Goal: Task Accomplishment & Management: Manage account settings

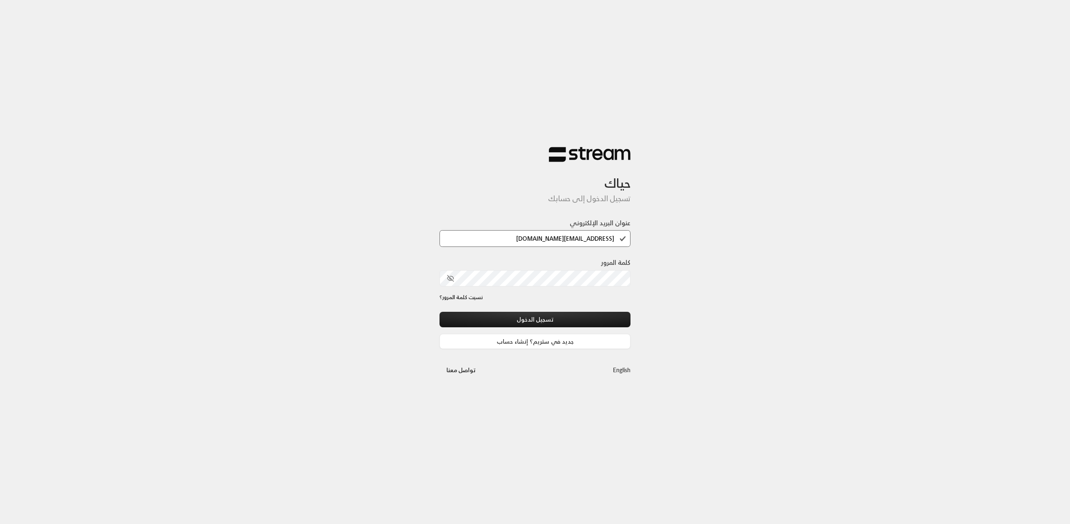
type input "[EMAIL_ADDRESS][DOMAIN_NAME]"
click at [440, 312] on button "تسجيل الدخول" at bounding box center [535, 319] width 191 height 15
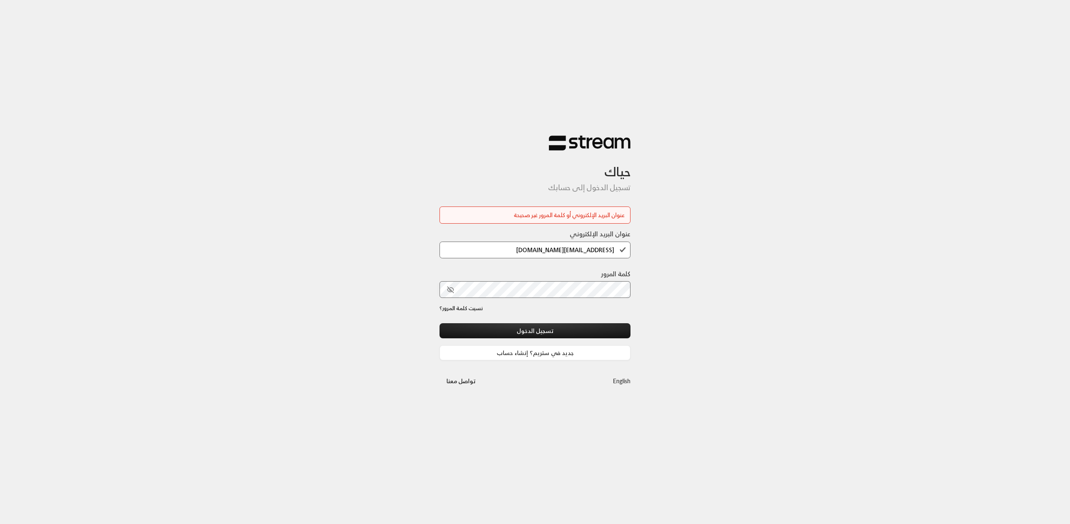
click at [448, 289] on icon "toggle password visibility" at bounding box center [450, 289] width 7 height 7
click at [440, 323] on button "تسجيل الدخول" at bounding box center [535, 330] width 191 height 15
click at [583, 333] on button "تسجيل الدخول" at bounding box center [535, 330] width 191 height 15
